Goal: Task Accomplishment & Management: Complete application form

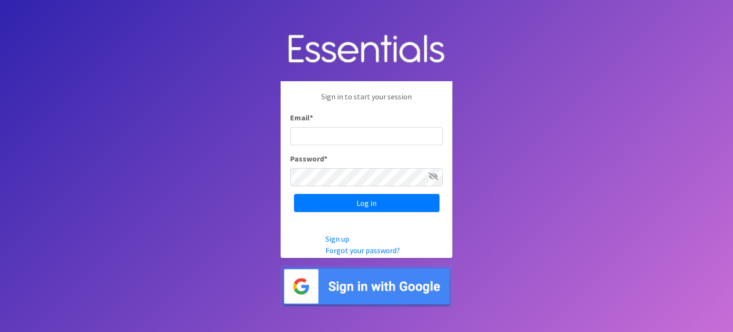
click at [326, 132] on input "Email *" at bounding box center [366, 136] width 153 height 18
type input "[EMAIL_ADDRESS][DOMAIN_NAME]"
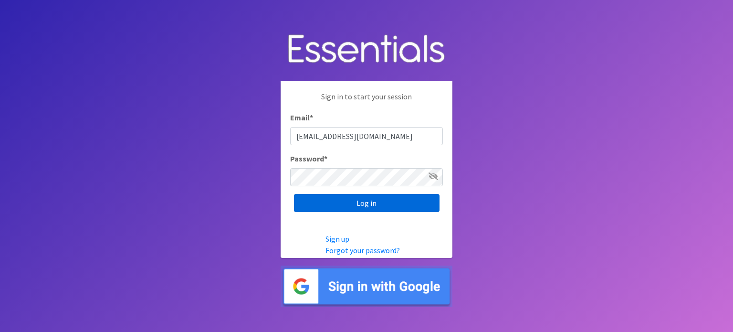
click at [298, 199] on input "Log in" at bounding box center [367, 203] width 146 height 18
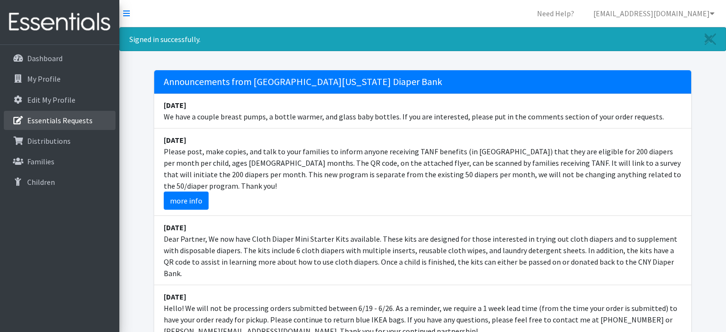
click at [80, 119] on p "Essentials Requests" at bounding box center [59, 121] width 65 height 10
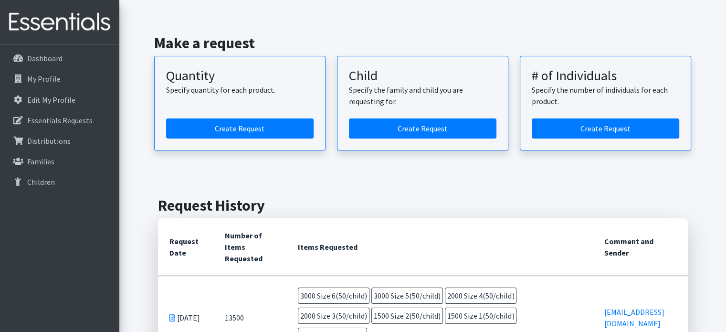
scroll to position [48, 0]
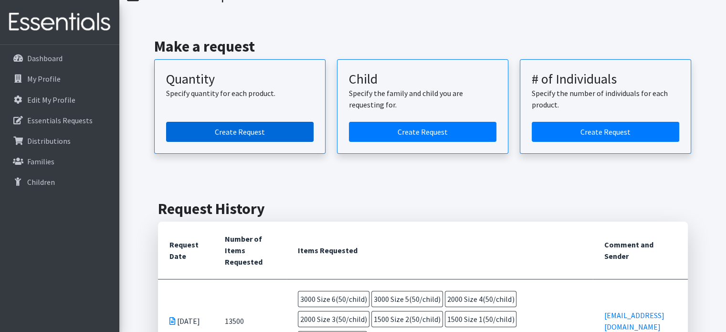
click at [259, 129] on link "Create Request" at bounding box center [240, 132] width 148 height 20
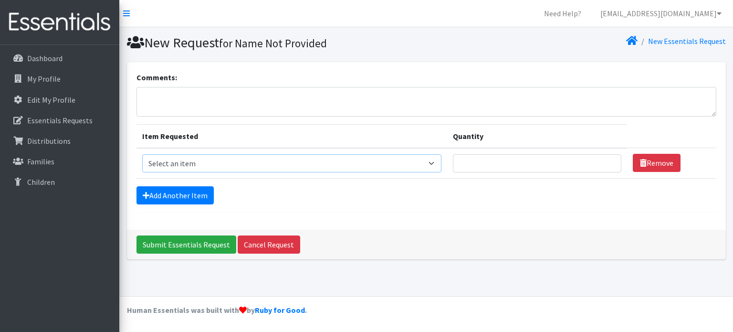
click at [433, 162] on select "Select an item 2T3T(30/child) 3T4T(30/child) 4T5T(30/child) Cloth Diaper Kit (s…" at bounding box center [291, 163] width 299 height 18
select select "966"
click at [142, 154] on select "Select an item 2T3T(30/child) 3T4T(30/child) 4T5T(30/child) Cloth Diaper Kit (s…" at bounding box center [291, 163] width 299 height 18
click at [503, 164] on input "Quantity" at bounding box center [537, 163] width 169 height 18
type input "3000"
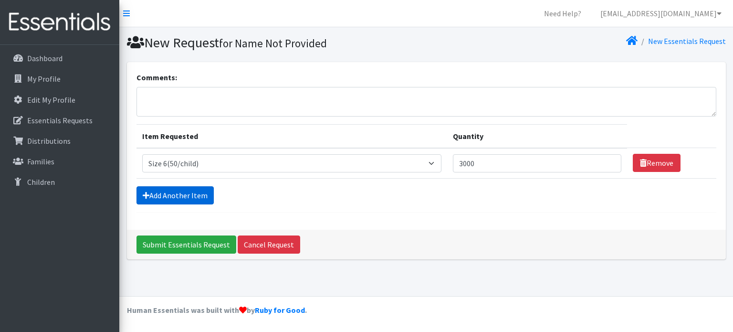
click at [195, 193] on link "Add Another Item" at bounding box center [175, 195] width 77 height 18
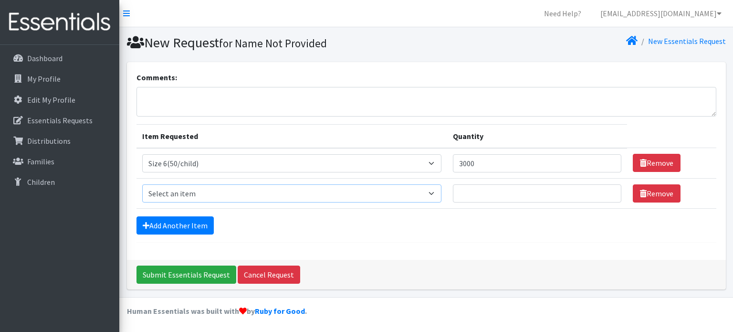
click at [437, 190] on select "Select an item 2T3T(30/child) 3T4T(30/child) 4T5T(30/child) Cloth Diaper Kit (s…" at bounding box center [291, 193] width 299 height 18
select select "964"
click at [142, 184] on select "Select an item 2T3T(30/child) 3T4T(30/child) 4T5T(30/child) Cloth Diaper Kit (s…" at bounding box center [291, 193] width 299 height 18
click at [472, 192] on input "Quantity" at bounding box center [537, 193] width 169 height 18
type input "2500"
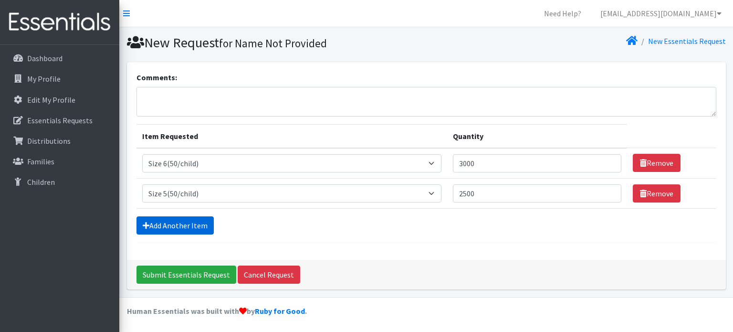
click at [188, 221] on link "Add Another Item" at bounding box center [175, 225] width 77 height 18
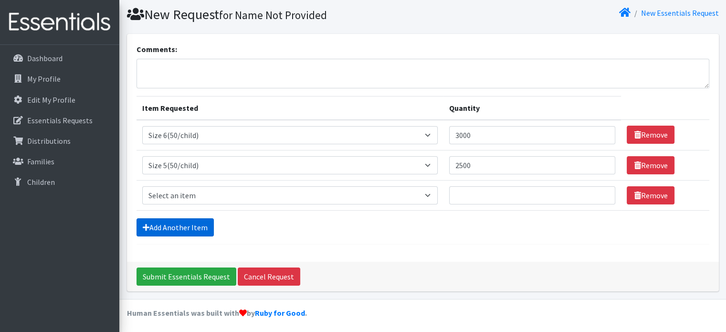
scroll to position [29, 0]
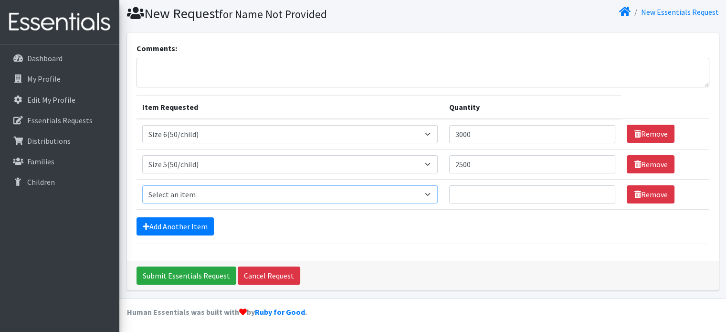
click at [432, 194] on select "Select an item 2T3T(30/child) 3T4T(30/child) 4T5T(30/child) Cloth Diaper Kit (s…" at bounding box center [290, 194] width 296 height 18
select select "963"
click at [142, 185] on select "Select an item 2T3T(30/child) 3T4T(30/child) 4T5T(30/child) Cloth Diaper Kit (s…" at bounding box center [290, 194] width 296 height 18
drag, startPoint x: 482, startPoint y: 194, endPoint x: 468, endPoint y: 197, distance: 14.6
click at [471, 196] on input "Quantity" at bounding box center [532, 194] width 167 height 18
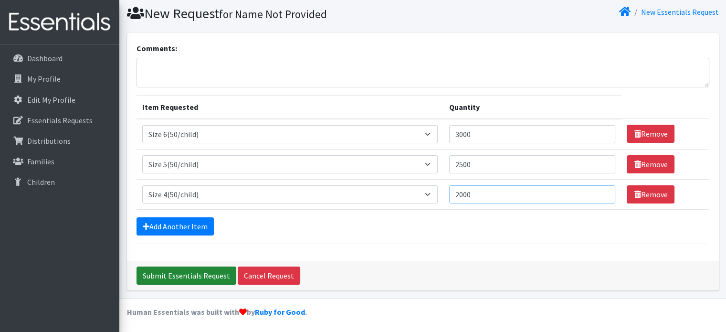
type input "2000"
click at [184, 271] on input "Submit Essentials Request" at bounding box center [187, 275] width 100 height 18
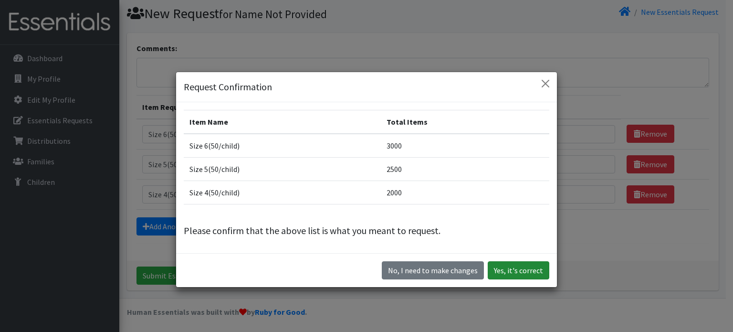
click at [507, 267] on button "Yes, it's correct" at bounding box center [519, 270] width 62 height 18
